Goal: Navigation & Orientation: Find specific page/section

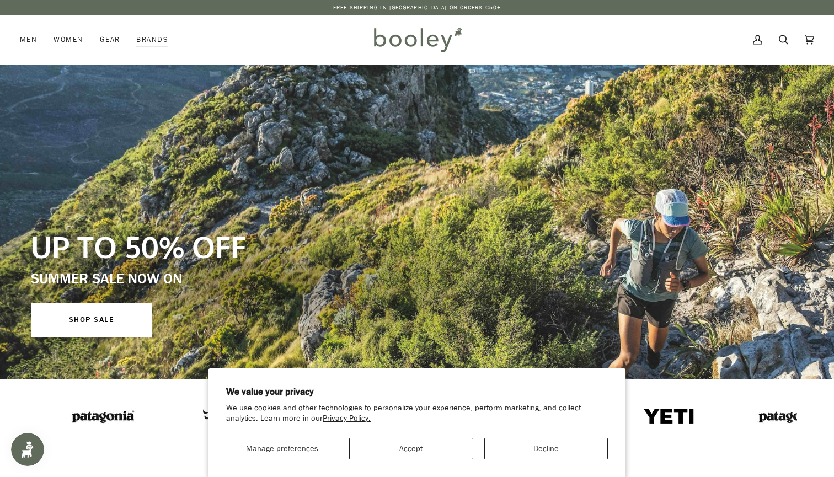
click at [511, 450] on button "Decline" at bounding box center [546, 448] width 124 height 21
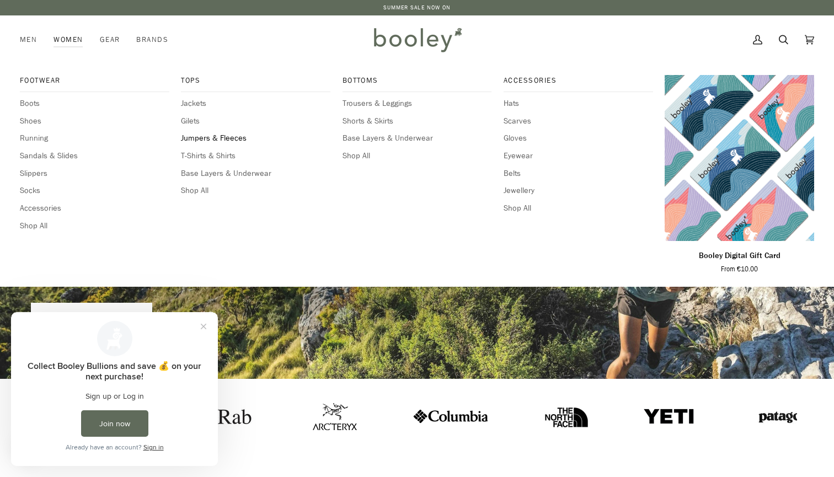
click at [203, 136] on span "Jumpers & Fleeces" at bounding box center [255, 138] width 149 height 12
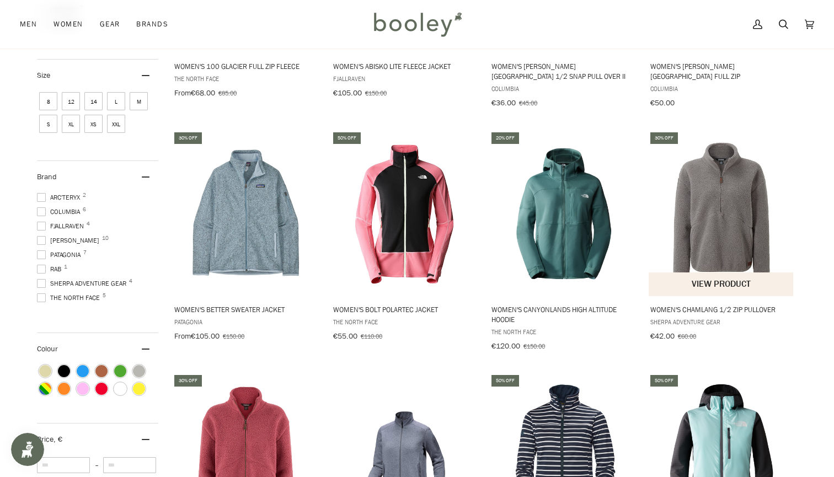
scroll to position [316, 0]
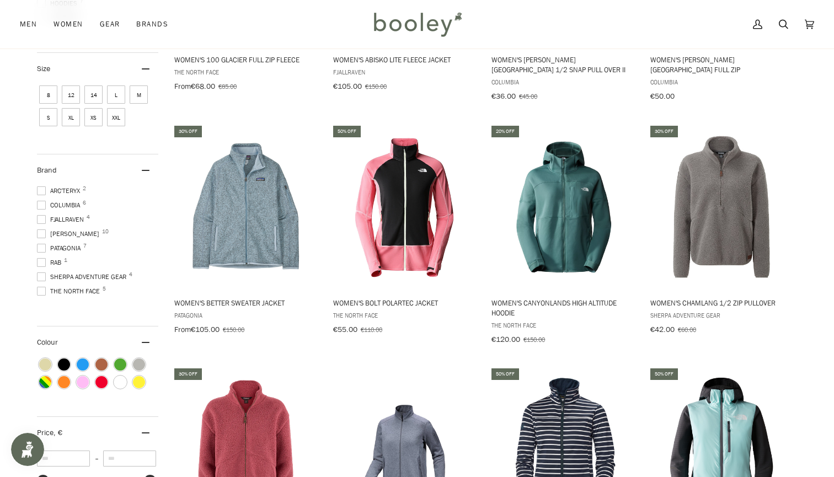
click at [42, 245] on span at bounding box center [41, 248] width 9 height 9
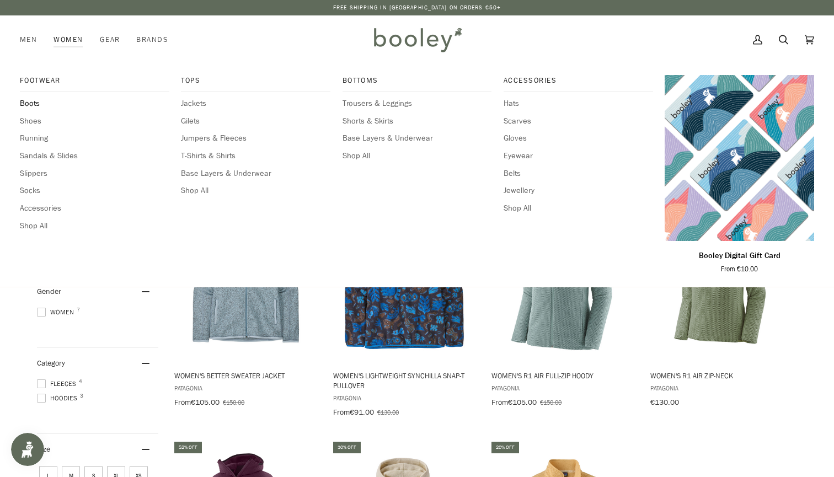
click at [30, 103] on span "Boots" at bounding box center [94, 104] width 149 height 12
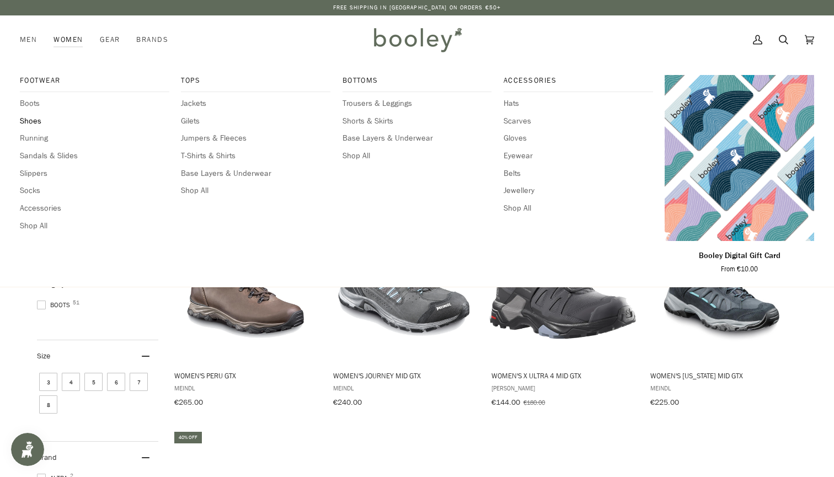
click at [36, 116] on span "Shoes" at bounding box center [94, 121] width 149 height 12
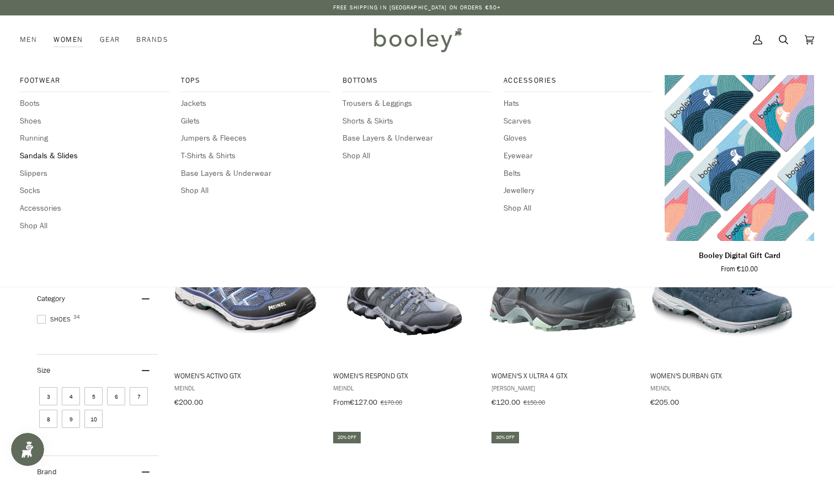
click at [57, 157] on span "Sandals & Slides" at bounding box center [94, 156] width 149 height 12
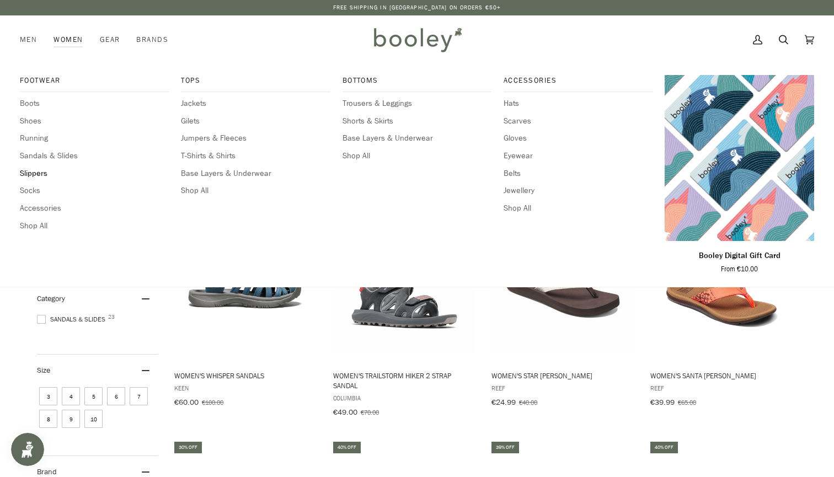
click at [40, 171] on span "Slippers" at bounding box center [94, 174] width 149 height 12
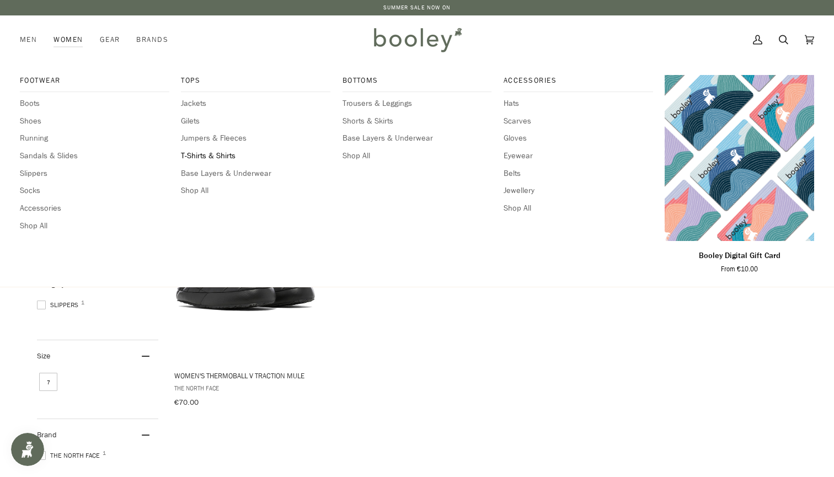
click at [224, 153] on span "T-Shirts & Shirts" at bounding box center [255, 156] width 149 height 12
